Goal: Task Accomplishment & Management: Complete application form

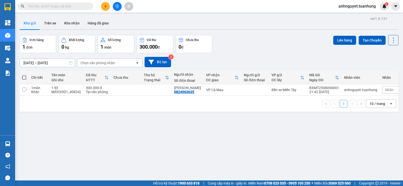
click at [106, 7] on icon "plus" at bounding box center [106, 7] width 4 height 4
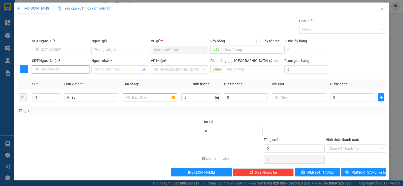
click at [66, 71] on input "SĐT Người Nhận *" at bounding box center [60, 70] width 57 height 8
type input "0348169857"
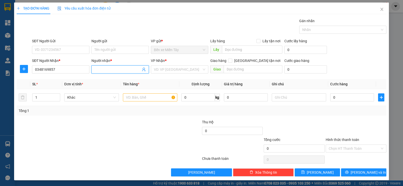
click at [108, 71] on input "Người nhận *" at bounding box center [118, 70] width 46 height 6
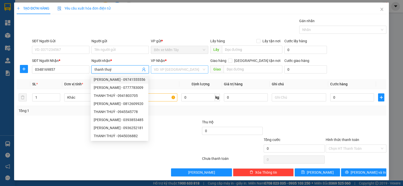
type input "thanh thuý"
click at [163, 71] on input "search" at bounding box center [178, 70] width 48 height 8
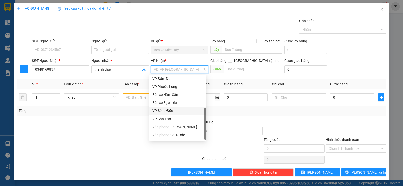
scroll to position [32, 0]
click at [170, 111] on div "VP Cần Thơ" at bounding box center [178, 112] width 51 height 6
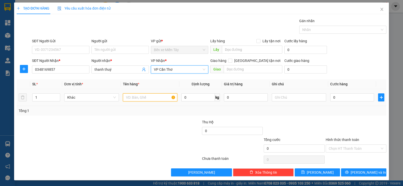
click at [140, 98] on input "text" at bounding box center [150, 98] width 54 height 8
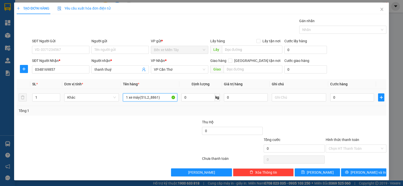
type input "1 xe máy(51L2_8861)"
click at [241, 93] on div "0" at bounding box center [246, 98] width 44 height 10
click at [237, 99] on input "0" at bounding box center [246, 98] width 44 height 8
type input "250.000"
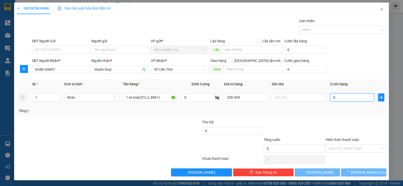
click at [342, 101] on input "0" at bounding box center [353, 98] width 44 height 8
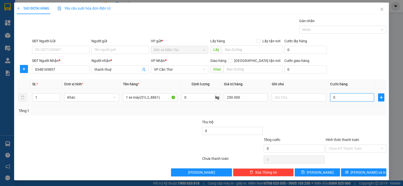
type input "2"
type input "25"
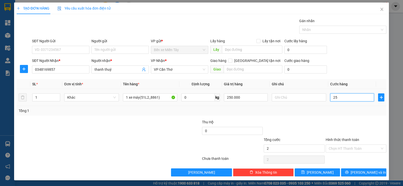
type input "25"
type input "250"
type input "2.500"
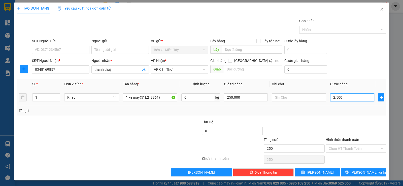
type input "2.500"
type input "25.000"
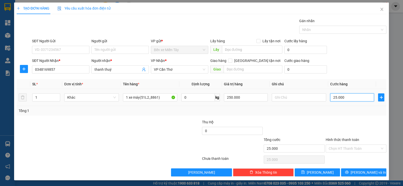
type input "250.000"
click at [342, 149] on input "Hình thức thanh toán" at bounding box center [354, 149] width 51 height 8
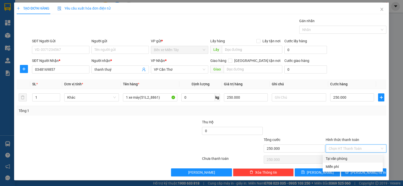
click at [343, 158] on div "Tại văn phòng" at bounding box center [353, 159] width 54 height 6
type input "0"
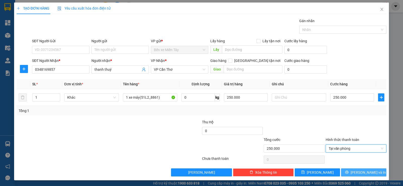
click at [363, 172] on span "[PERSON_NAME] và In" at bounding box center [368, 173] width 35 height 6
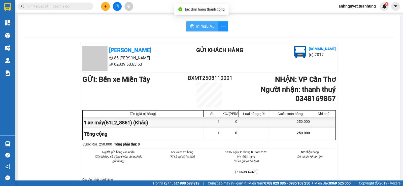
click at [198, 27] on span "In mẫu A5" at bounding box center [205, 26] width 18 height 6
